Goal: Task Accomplishment & Management: Use online tool/utility

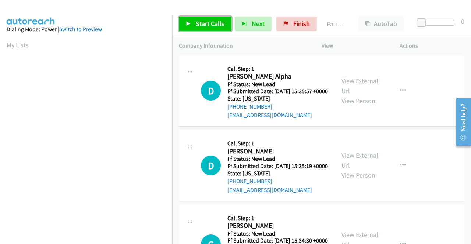
click at [203, 30] on link "Start Calls" at bounding box center [205, 24] width 53 height 15
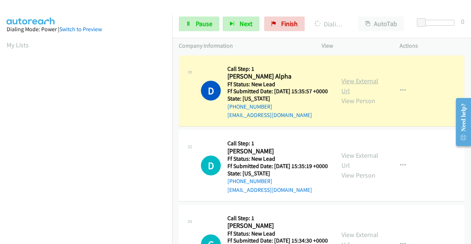
click at [344, 81] on link "View External Url" at bounding box center [359, 86] width 37 height 18
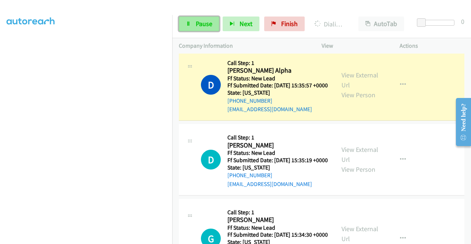
click at [194, 28] on link "Pause" at bounding box center [199, 24] width 40 height 15
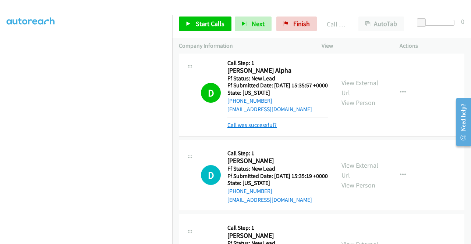
click at [265, 129] on link "Call was successful?" at bounding box center [251, 125] width 49 height 7
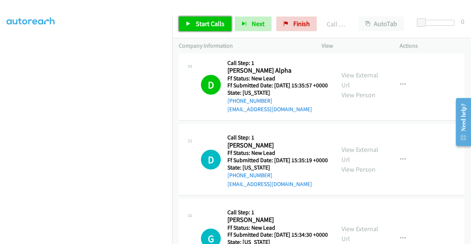
click at [211, 27] on span "Start Calls" at bounding box center [210, 23] width 29 height 8
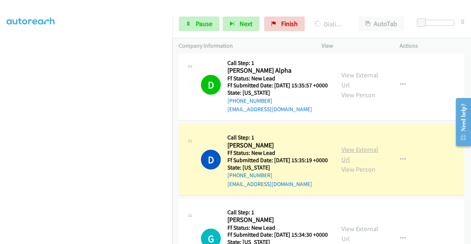
click at [341, 163] on link "View External Url" at bounding box center [359, 155] width 37 height 18
click at [0, 121] on aside "Dialing Mode: Power | Switch to Preview My Lists" at bounding box center [86, 56] width 172 height 407
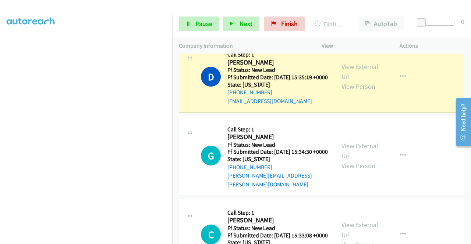
scroll to position [94, 0]
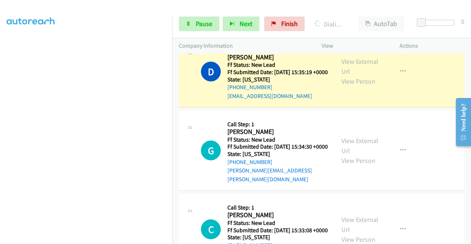
click at [0, 103] on aside "Dialing Mode: Power | Switch to Preview My Lists" at bounding box center [86, 56] width 172 height 407
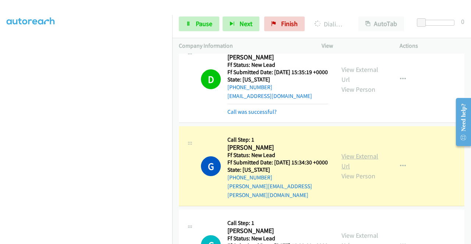
click at [350, 171] on link "View External Url" at bounding box center [359, 161] width 37 height 18
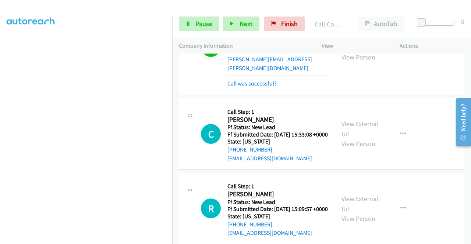
scroll to position [229, 0]
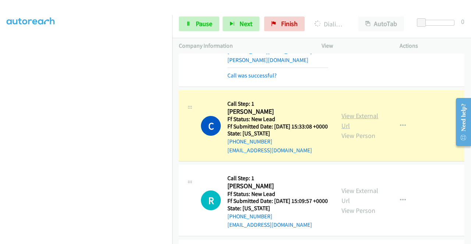
click at [358, 130] on link "View External Url" at bounding box center [359, 121] width 37 height 18
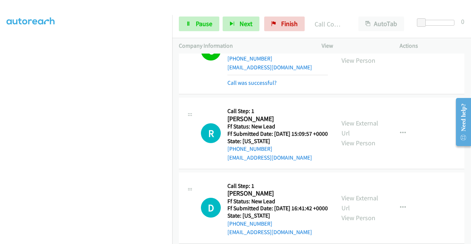
scroll to position [357, 0]
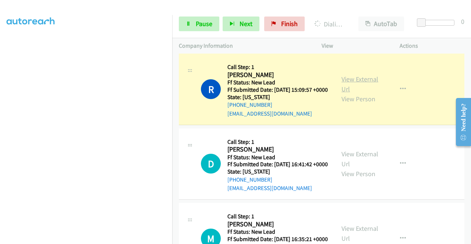
click at [359, 93] on link "View External Url" at bounding box center [359, 84] width 37 height 18
click at [210, 28] on span "Pause" at bounding box center [204, 23] width 17 height 8
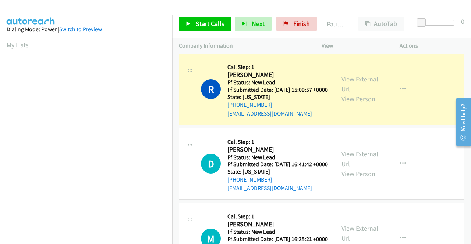
scroll to position [161, 0]
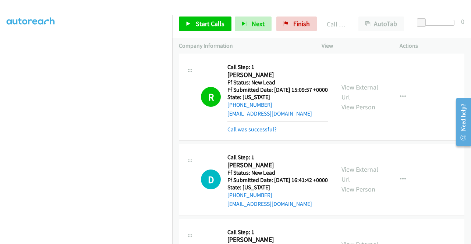
click at [245, 134] on div "Call was successful?" at bounding box center [277, 129] width 100 height 9
click at [246, 133] on link "Call was successful?" at bounding box center [251, 129] width 49 height 7
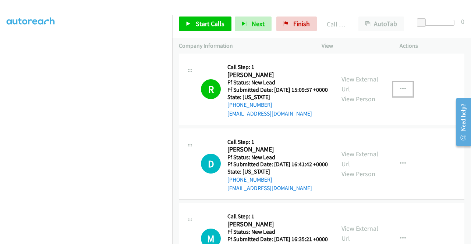
click at [397, 97] on button "button" at bounding box center [403, 89] width 20 height 15
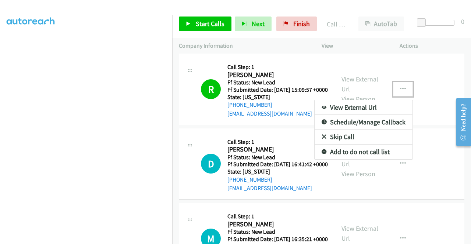
click at [332, 160] on link "Add to do not call list" at bounding box center [363, 152] width 98 height 15
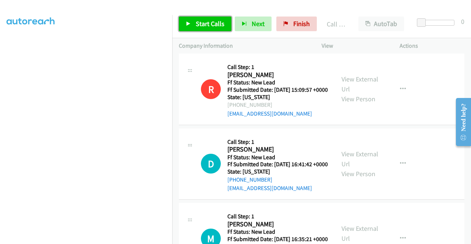
click at [208, 25] on span "Start Calls" at bounding box center [210, 23] width 29 height 8
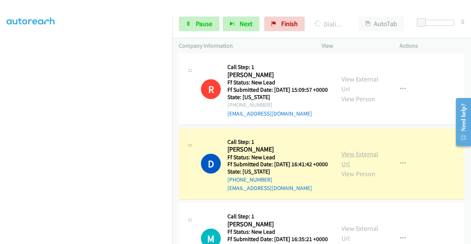
click at [349, 168] on link "View External Url" at bounding box center [359, 159] width 37 height 18
click at [0, 155] on aside "Dialing Mode: Power | Switch to Preview My Lists" at bounding box center [86, 56] width 172 height 407
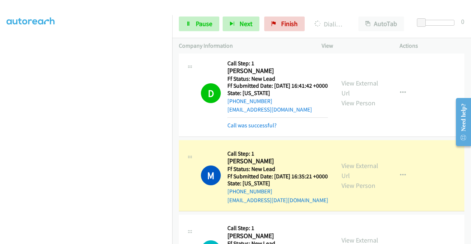
scroll to position [499, 0]
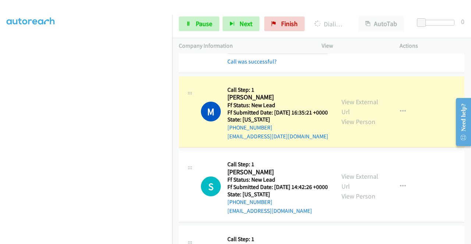
click at [360, 132] on div "View External Url View Person View External Url Email Schedule/Manage Callback …" at bounding box center [377, 112] width 85 height 58
click at [354, 116] on link "View External Url" at bounding box center [359, 107] width 37 height 18
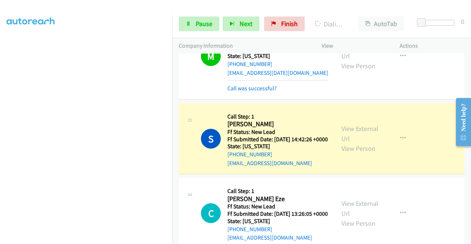
scroll to position [592, 0]
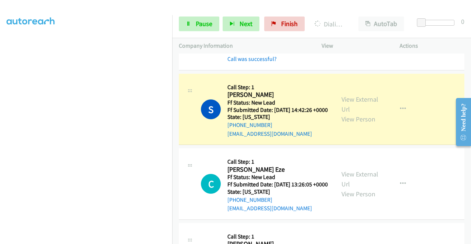
click at [364, 124] on div "View External Url View Person" at bounding box center [360, 109] width 38 height 30
click at [362, 124] on div "View External Url View Person" at bounding box center [360, 109] width 38 height 30
click at [360, 114] on link "View External Url" at bounding box center [359, 104] width 37 height 18
click at [203, 22] on span "Pause" at bounding box center [204, 23] width 17 height 8
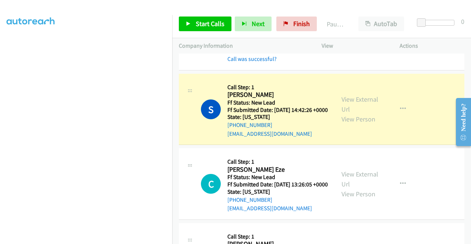
click at [0, 131] on aside "Dialing Mode: Power | Switch to Preview My Lists" at bounding box center [86, 56] width 172 height 407
click at [0, 90] on aside "Dialing Mode: Power | Switch to Preview My Lists" at bounding box center [86, 56] width 172 height 407
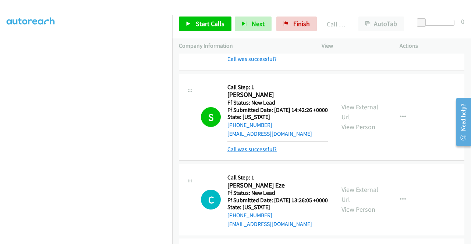
click at [253, 153] on link "Call was successful?" at bounding box center [251, 149] width 49 height 7
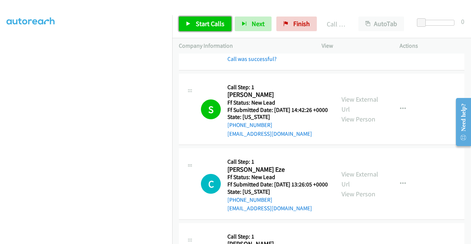
click at [196, 30] on link "Start Calls" at bounding box center [205, 24] width 53 height 15
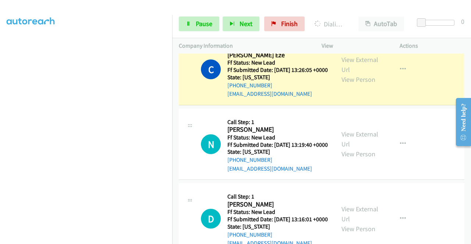
scroll to position [703, 0]
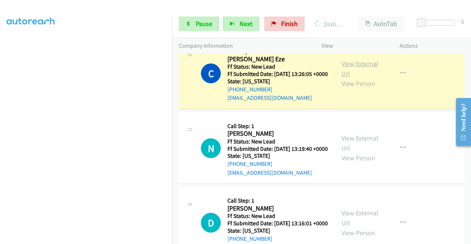
click at [358, 78] on link "View External Url" at bounding box center [359, 69] width 37 height 18
click at [0, 123] on aside "Dialing Mode: Power | Switch to Preview My Lists" at bounding box center [86, 56] width 172 height 407
click at [196, 22] on span "Pause" at bounding box center [204, 23] width 17 height 8
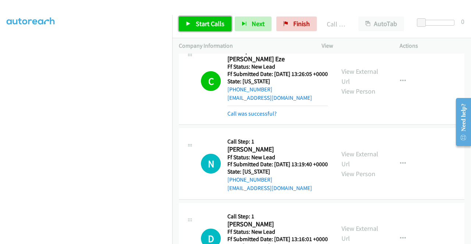
click at [203, 22] on span "Start Calls" at bounding box center [210, 23] width 29 height 8
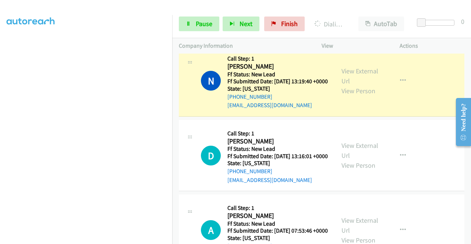
scroll to position [788, 0]
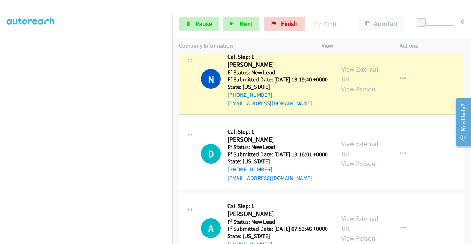
click at [357, 83] on link "View External Url" at bounding box center [359, 74] width 37 height 18
click at [0, 144] on aside "Dialing Mode: Power | Switch to Preview My Lists" at bounding box center [86, 56] width 172 height 407
click at [207, 28] on link "Pause" at bounding box center [199, 24] width 40 height 15
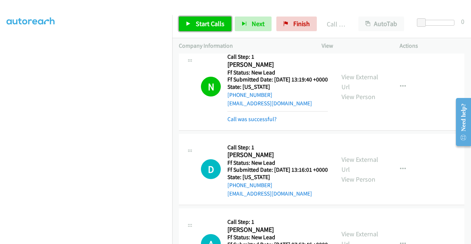
click at [212, 21] on span "Start Calls" at bounding box center [210, 23] width 29 height 8
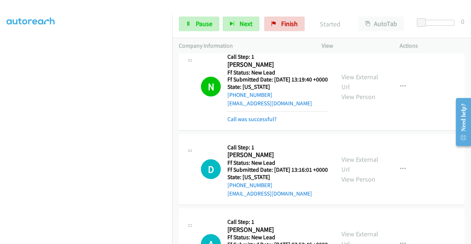
click at [253, 131] on div "N Callback Scheduled Call Step: 1 [PERSON_NAME] America/Los_Angeles Ff Status: …" at bounding box center [321, 86] width 285 height 87
click at [255, 123] on link "Call was successful?" at bounding box center [251, 119] width 49 height 7
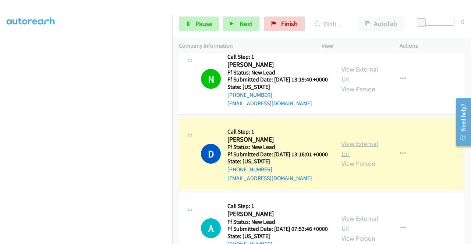
click at [354, 158] on link "View External Url" at bounding box center [359, 149] width 37 height 18
click at [356, 158] on link "View External Url" at bounding box center [359, 149] width 37 height 18
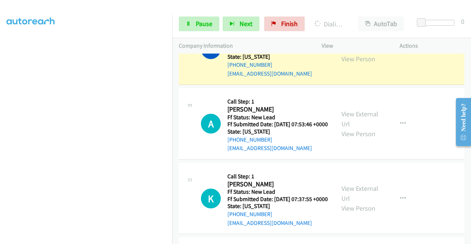
scroll to position [902, 0]
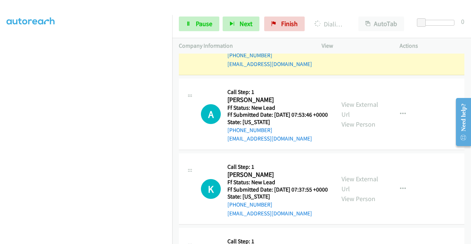
click at [0, 128] on aside "Dialing Mode: Power | Switch to Preview My Lists" at bounding box center [86, 56] width 172 height 407
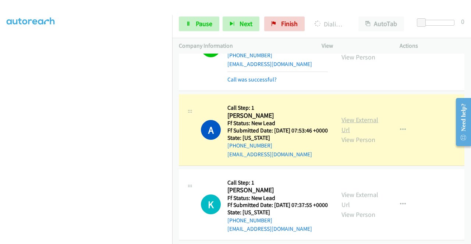
click at [354, 134] on link "View External Url" at bounding box center [359, 125] width 37 height 18
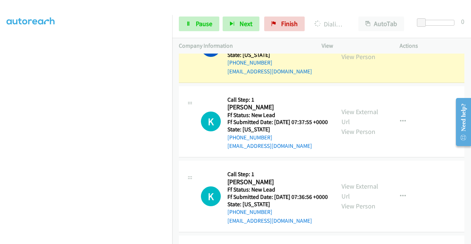
scroll to position [1021, 0]
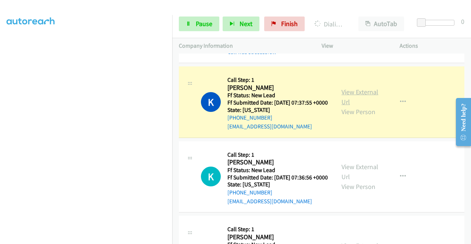
click at [350, 106] on link "View External Url" at bounding box center [359, 97] width 37 height 18
click at [200, 29] on link "Pause" at bounding box center [199, 24] width 40 height 15
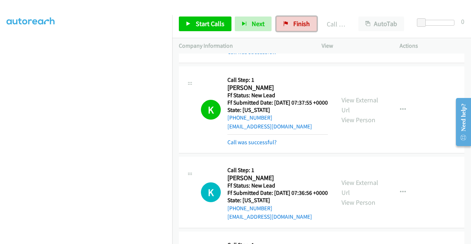
drag, startPoint x: 296, startPoint y: 25, endPoint x: 263, endPoint y: 37, distance: 35.4
click at [296, 25] on span "Finish" at bounding box center [301, 23] width 17 height 8
